Goal: Information Seeking & Learning: Understand process/instructions

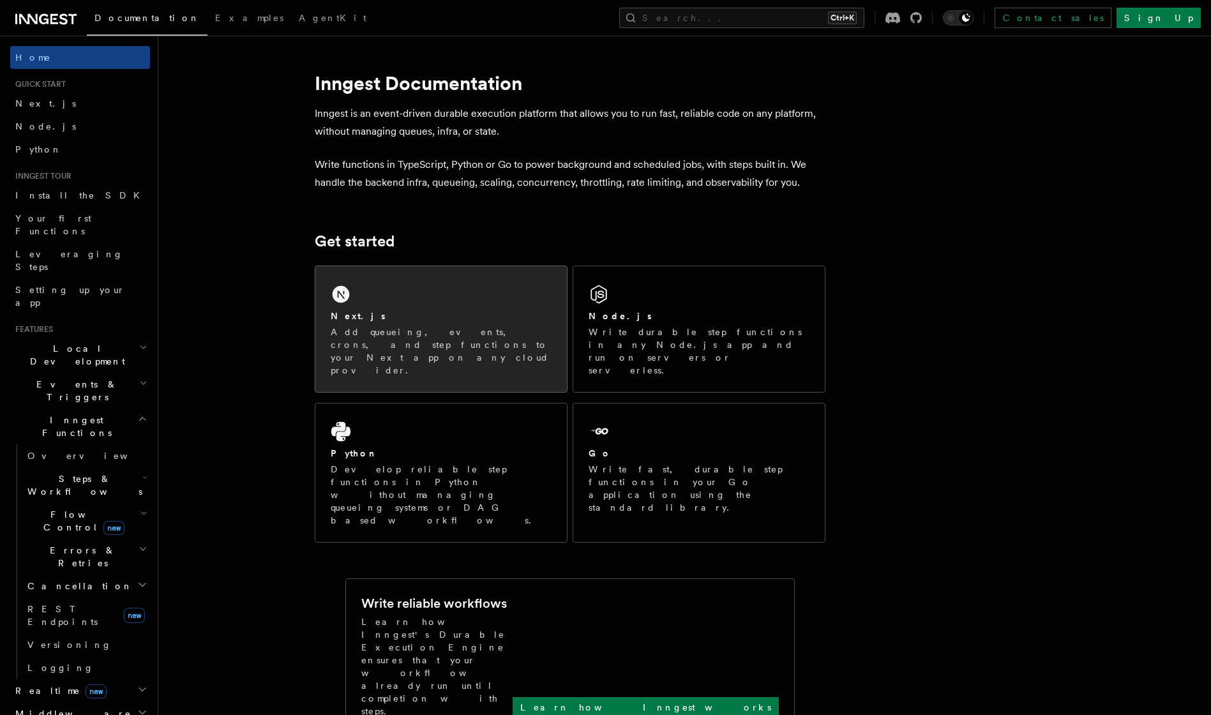
click at [351, 318] on h2 "Next.js" at bounding box center [358, 316] width 55 height 13
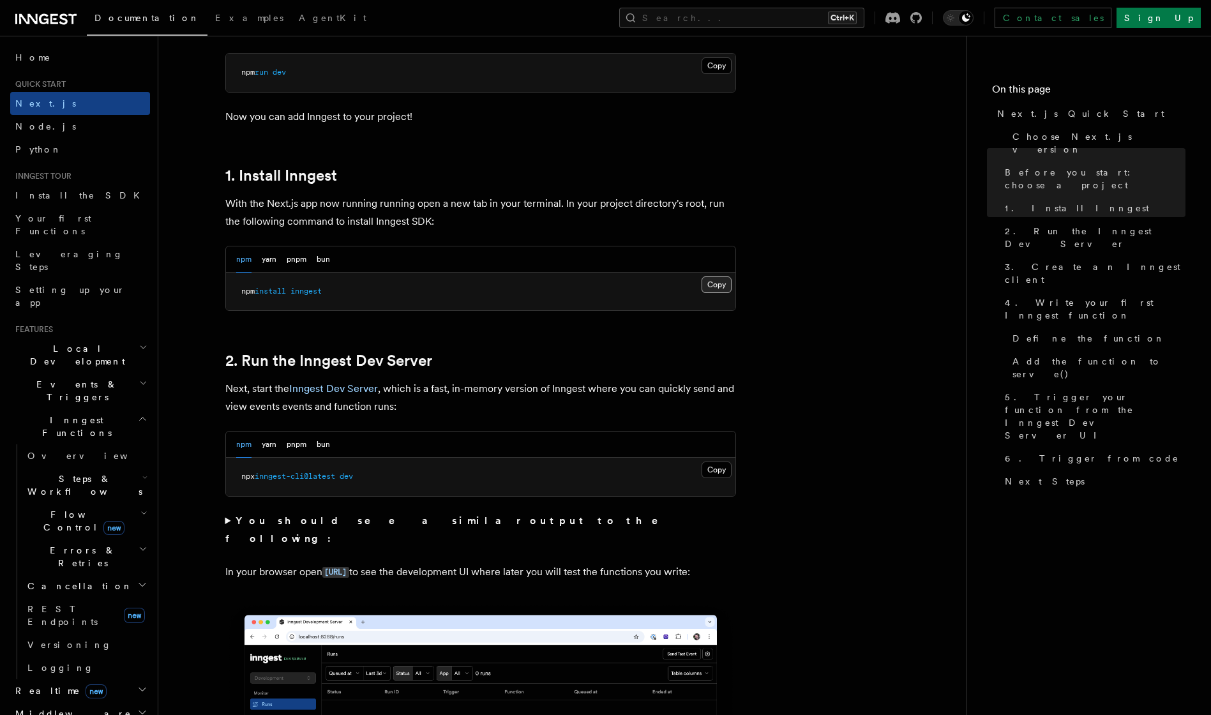
click at [713, 284] on button "Copy Copied" at bounding box center [716, 284] width 30 height 17
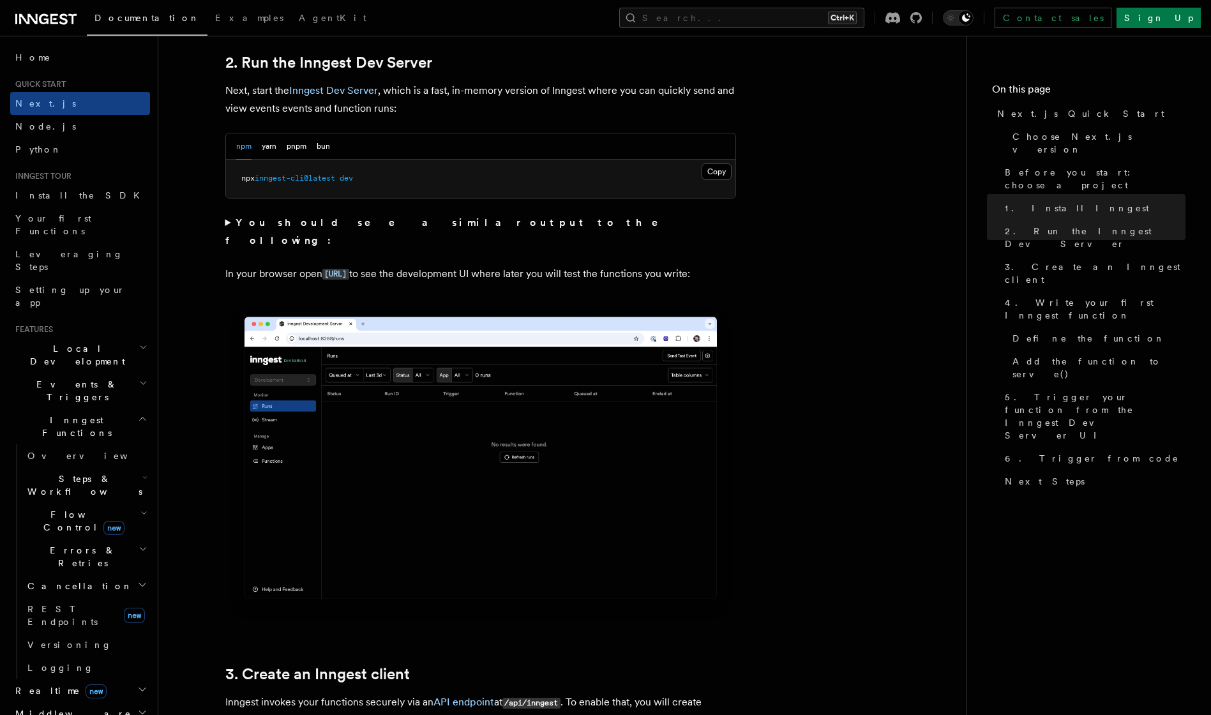
scroll to position [1192, 0]
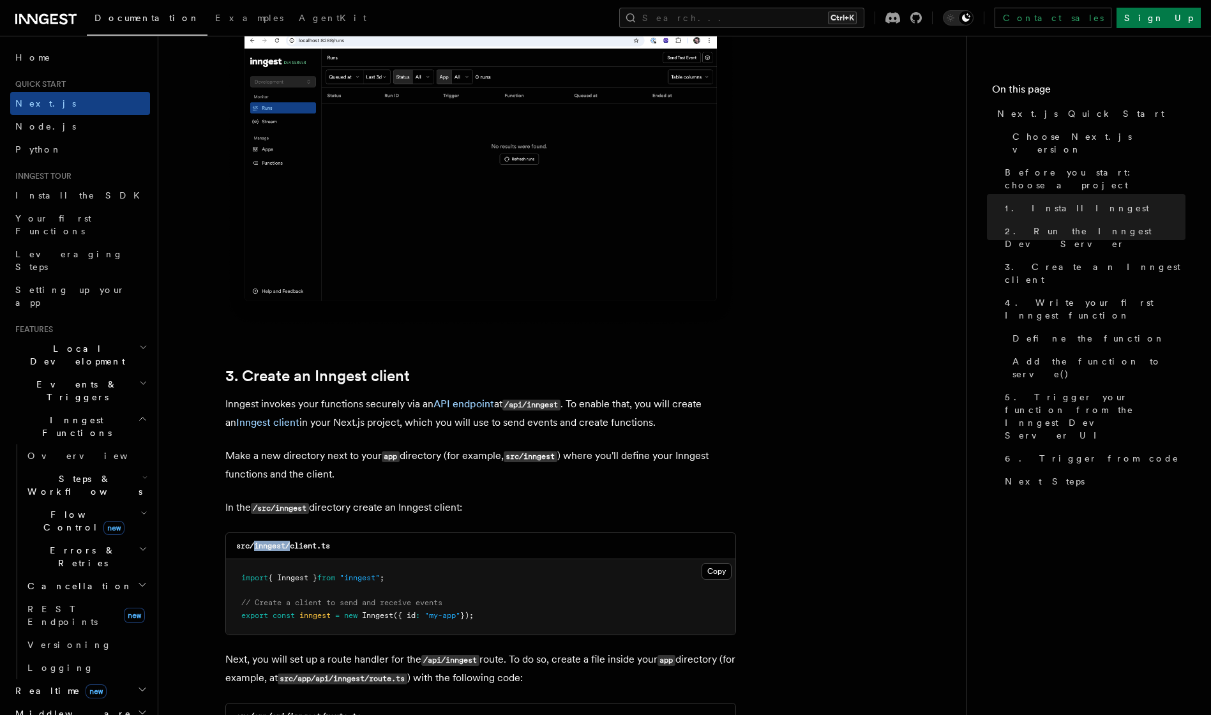
drag, startPoint x: 289, startPoint y: 544, endPoint x: 252, endPoint y: 544, distance: 37.0
click at [252, 544] on code "src/inngest/client.ts" at bounding box center [283, 545] width 94 height 9
copy code "inngest/"
drag, startPoint x: 333, startPoint y: 544, endPoint x: 292, endPoint y: 542, distance: 40.9
click at [292, 542] on div "src/inngest/client.ts" at bounding box center [480, 546] width 509 height 26
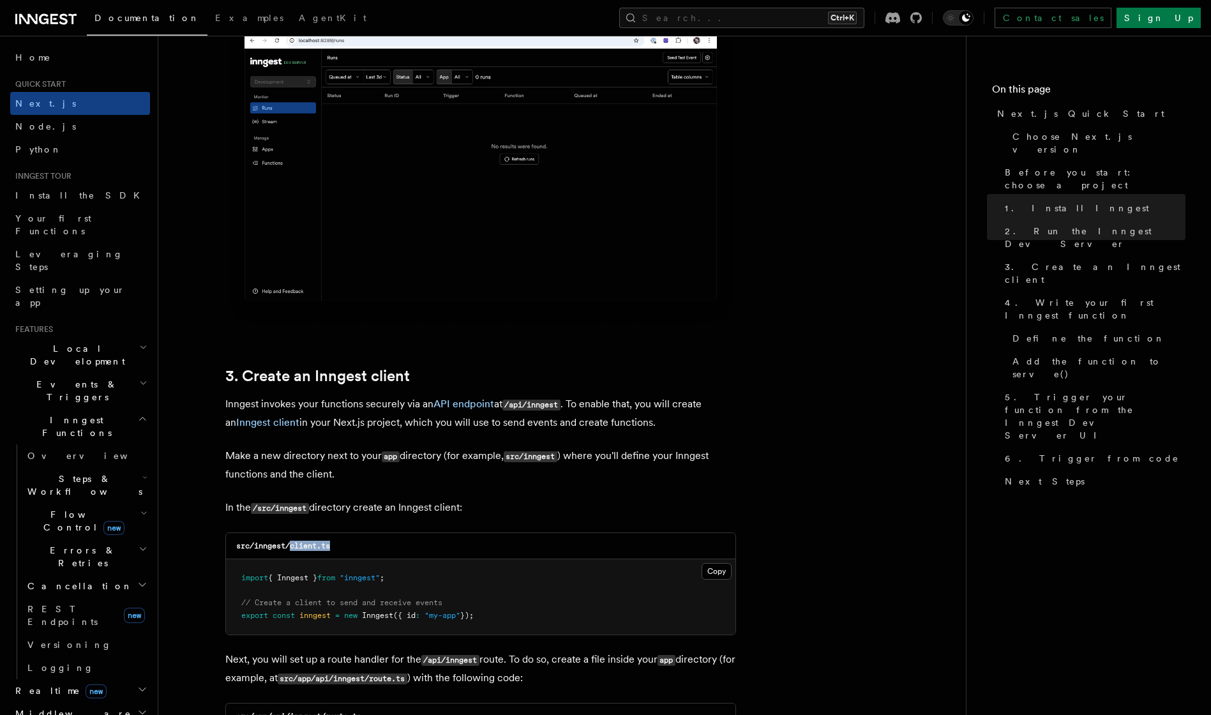
copy code "client.ts"
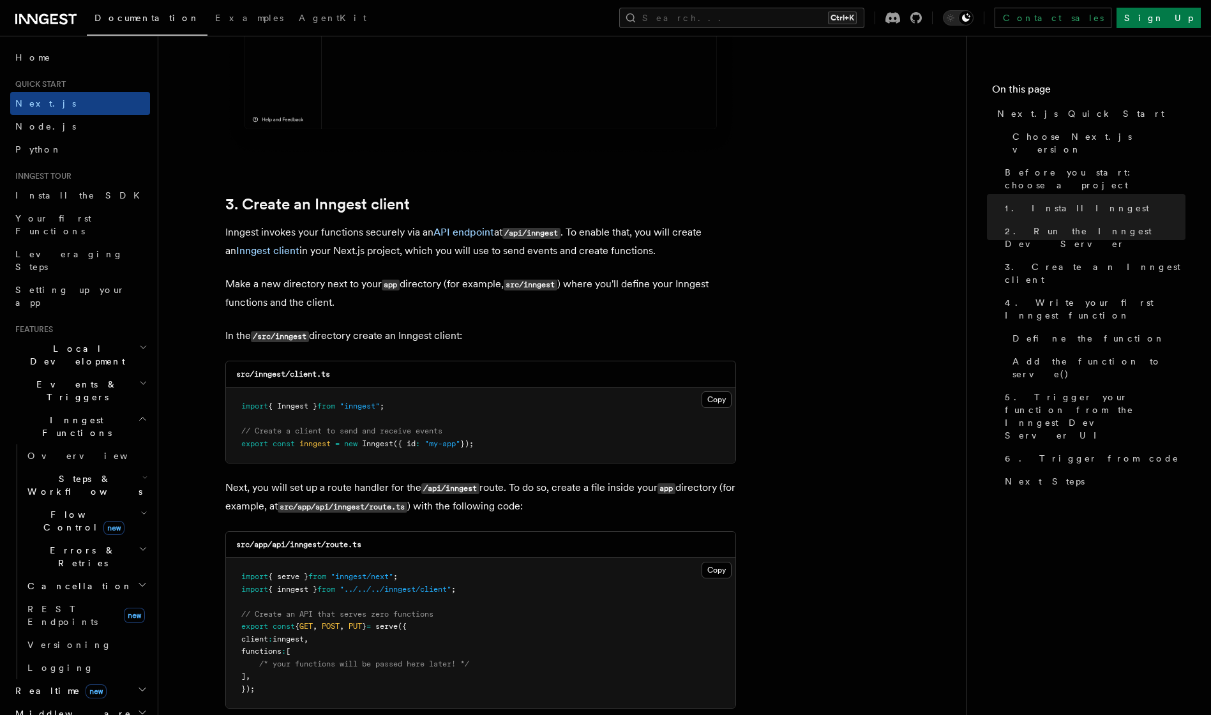
scroll to position [1489, 0]
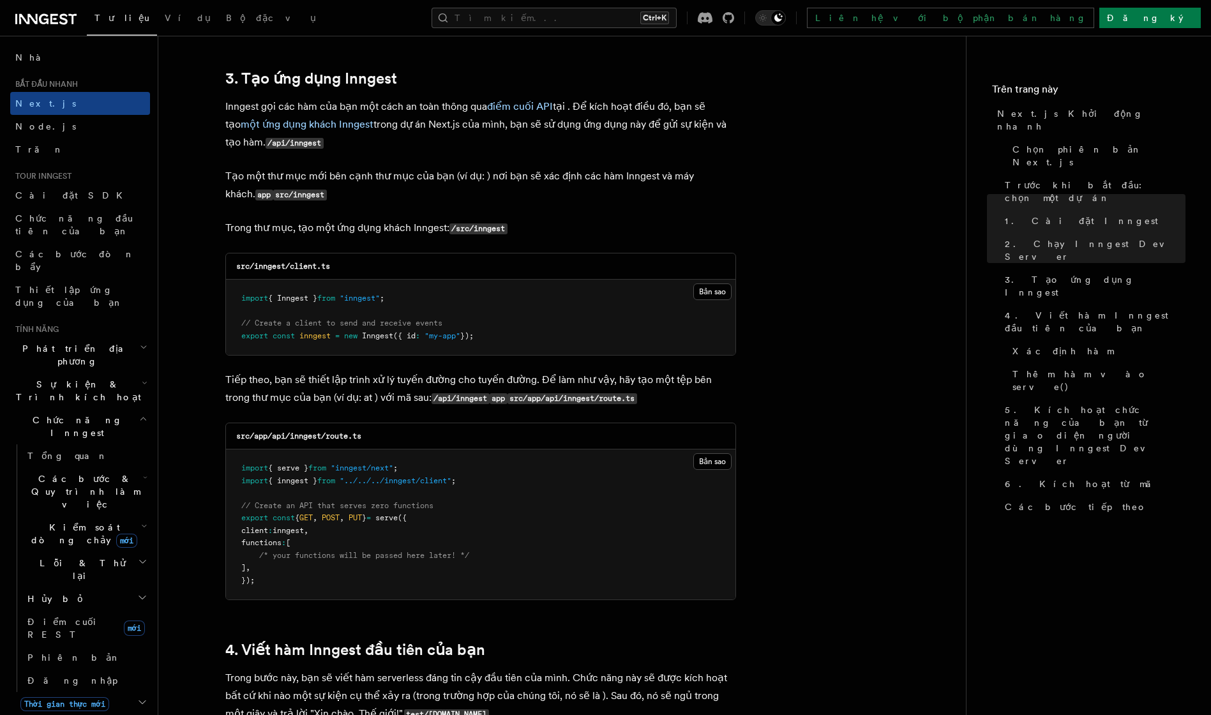
click at [708, 292] on button "Bản sao Sao chép" at bounding box center [712, 291] width 38 height 17
click at [707, 457] on button "Bản sao Sao chép" at bounding box center [712, 461] width 38 height 17
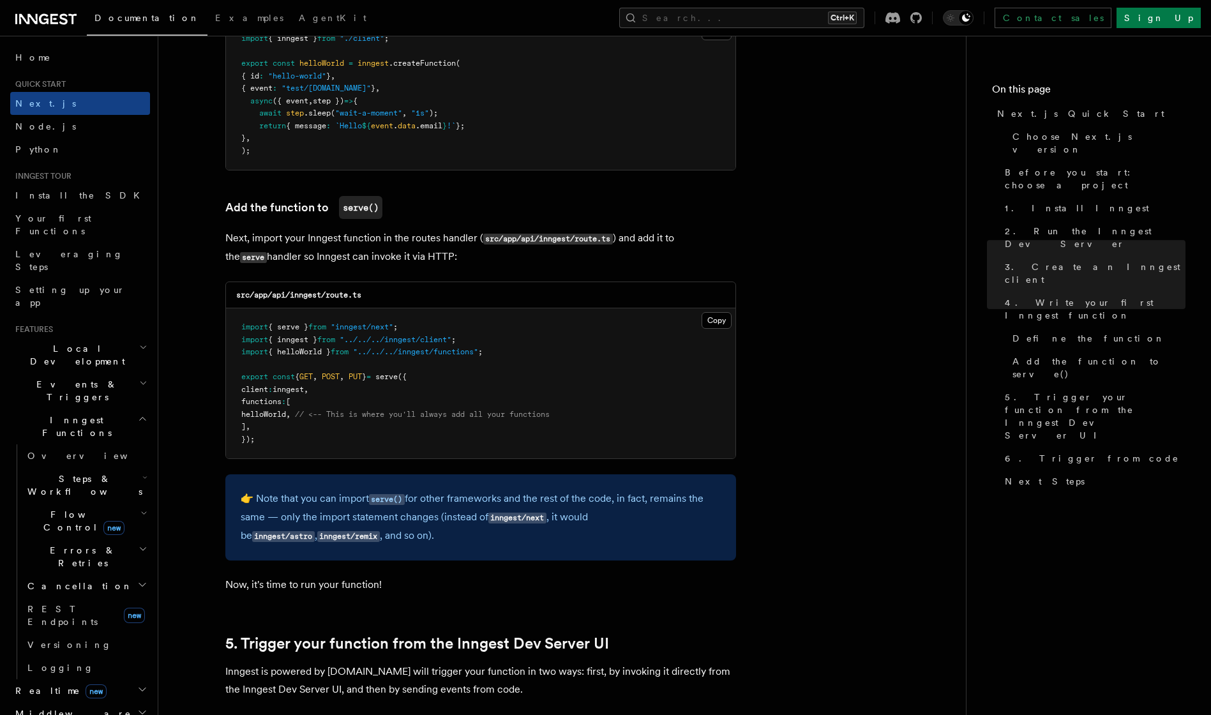
scroll to position [2383, 0]
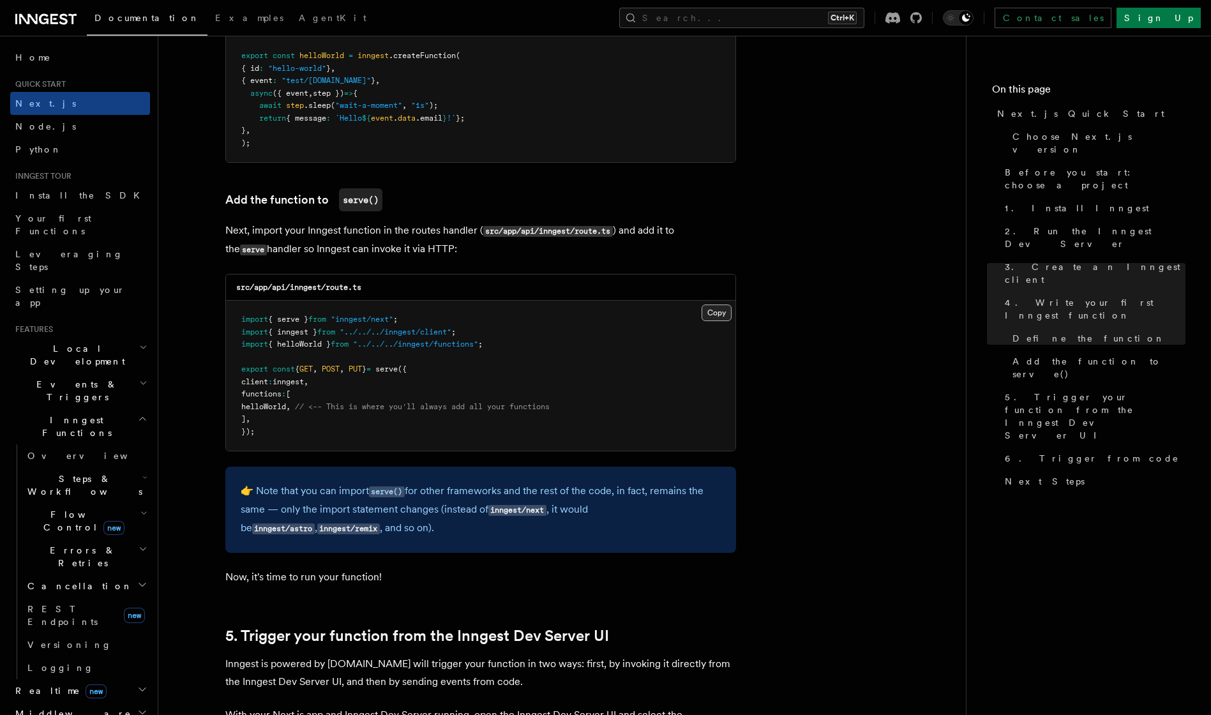
click at [712, 307] on button "Copy Copied" at bounding box center [716, 312] width 30 height 17
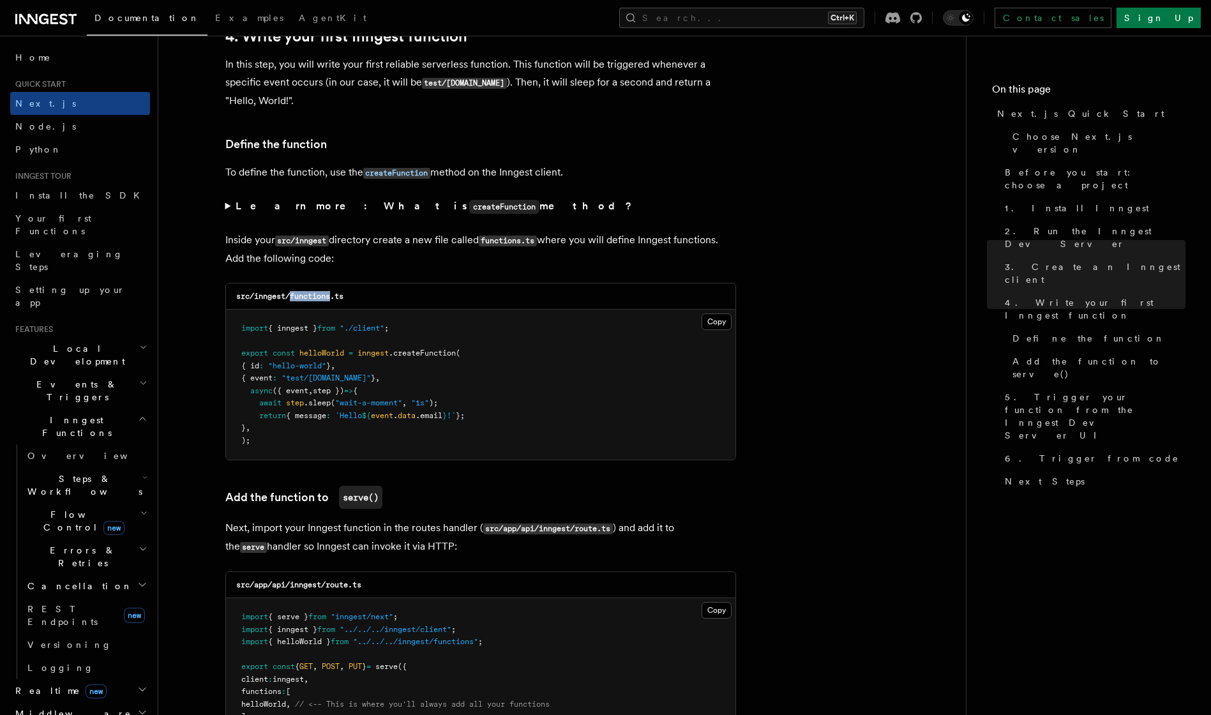
drag, startPoint x: 334, startPoint y: 295, endPoint x: 293, endPoint y: 294, distance: 40.9
click at [293, 294] on code "src/inngest/functions.ts" at bounding box center [289, 296] width 107 height 9
copy code "functions"
click at [707, 325] on button "Copy Copied" at bounding box center [716, 321] width 30 height 17
